Goal: Transaction & Acquisition: Purchase product/service

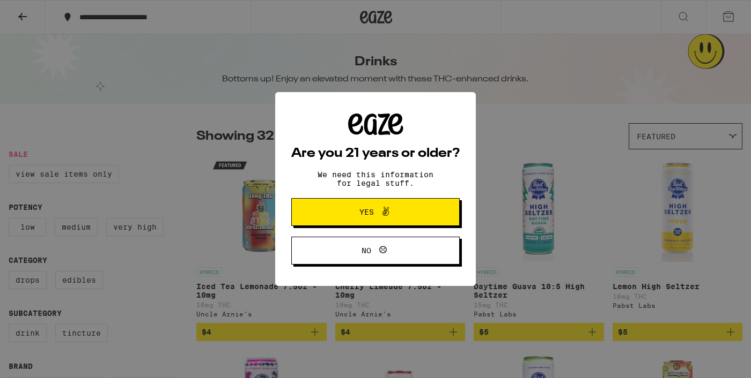
click at [384, 217] on icon at bounding box center [385, 211] width 13 height 13
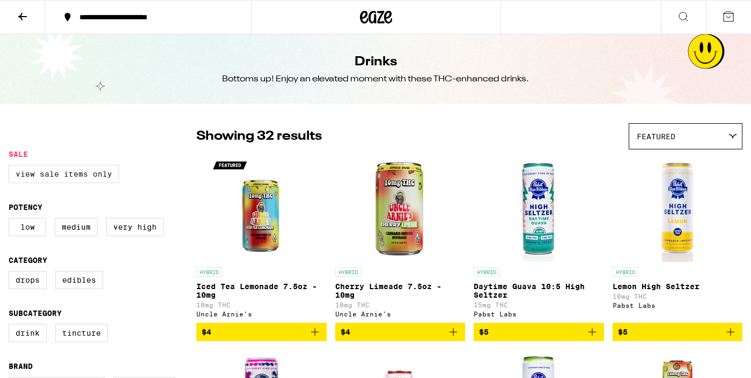
click at [80, 180] on label "View Sale Items Only" at bounding box center [64, 174] width 110 height 18
click at [11, 167] on input "View Sale Items Only" at bounding box center [11, 167] width 1 height 1
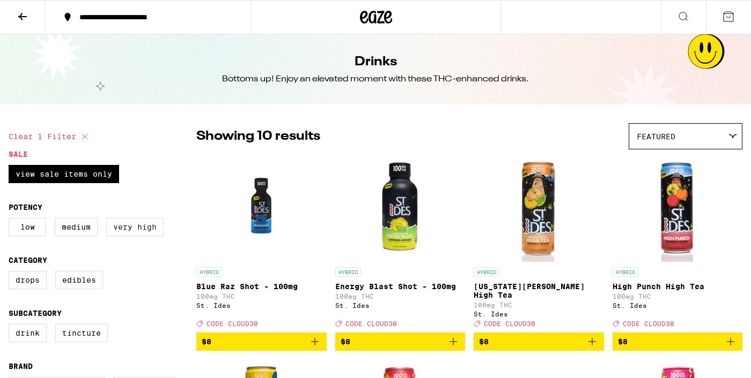
click at [133, 233] on label "Very High" at bounding box center [134, 227] width 57 height 18
click at [11, 220] on input "Very High" at bounding box center [11, 220] width 1 height 1
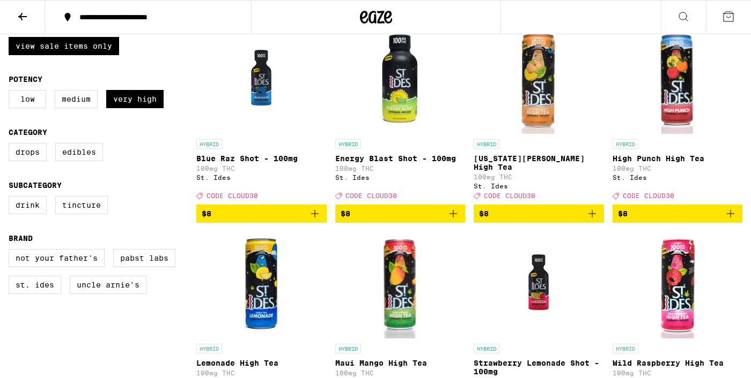
scroll to position [136, 0]
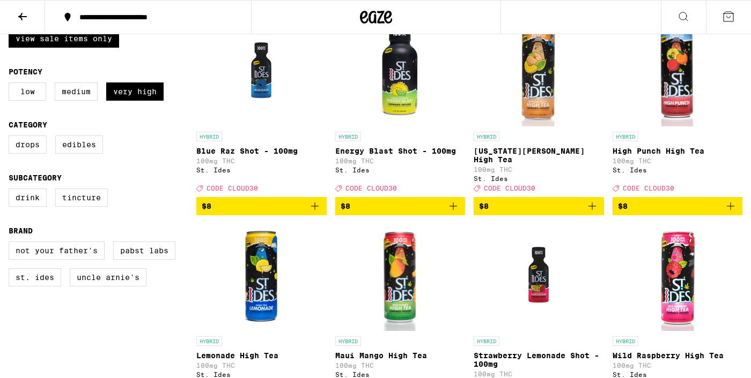
click at [660, 205] on span "$8" at bounding box center [678, 206] width 120 height 13
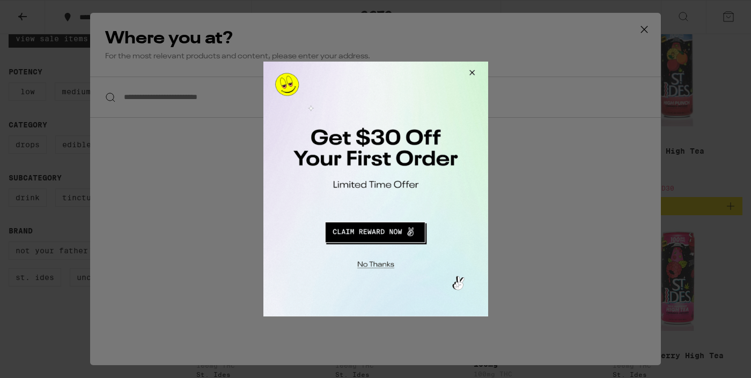
click at [471, 71] on button "Close Modal" at bounding box center [469, 75] width 29 height 26
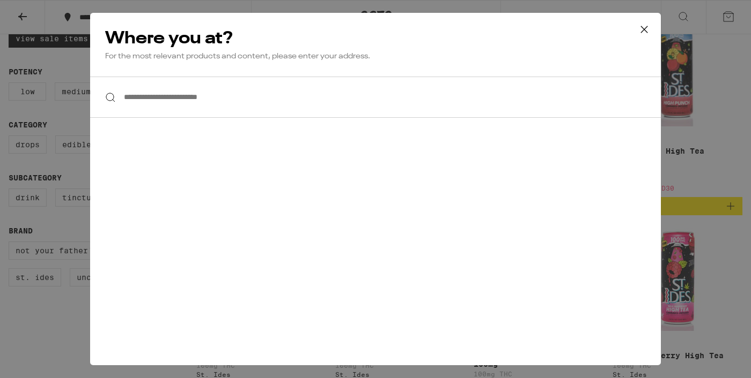
click at [643, 29] on icon at bounding box center [644, 29] width 16 height 16
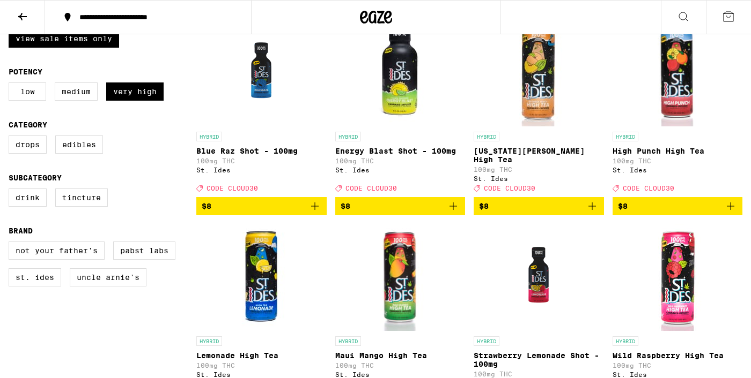
checkbox input "false"
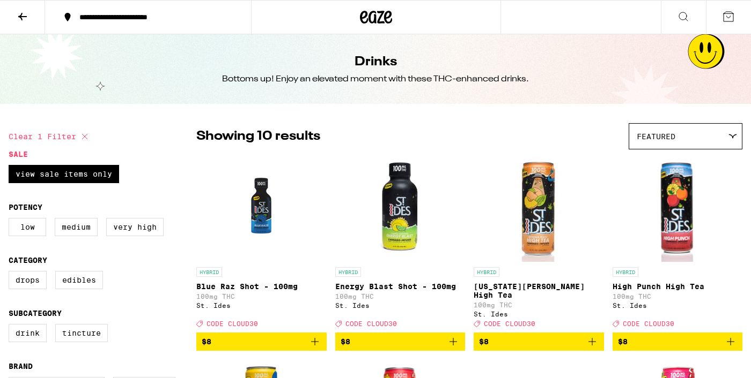
checkbox input "false"
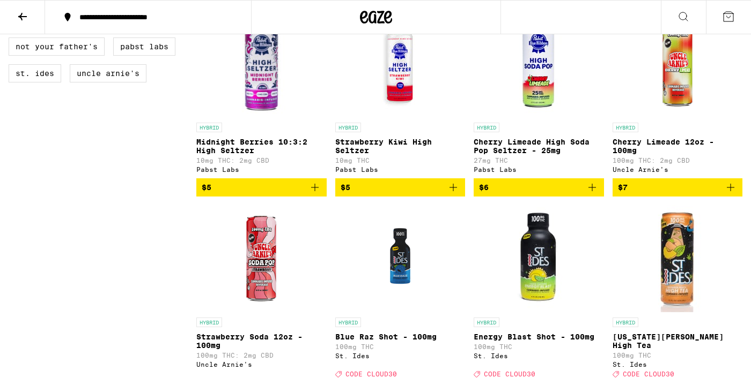
scroll to position [366, 0]
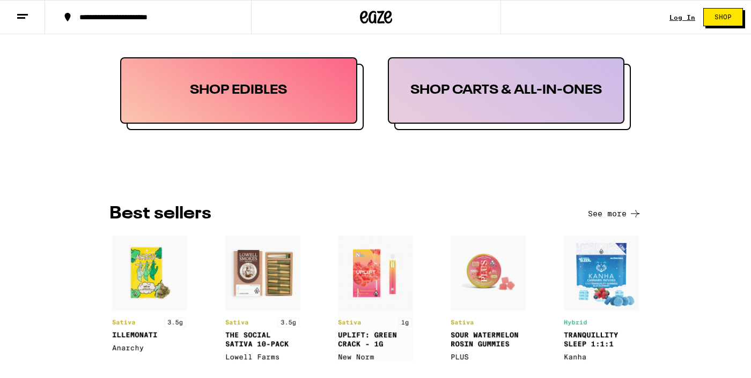
scroll to position [274, 0]
